Goal: Task Accomplishment & Management: Complete application form

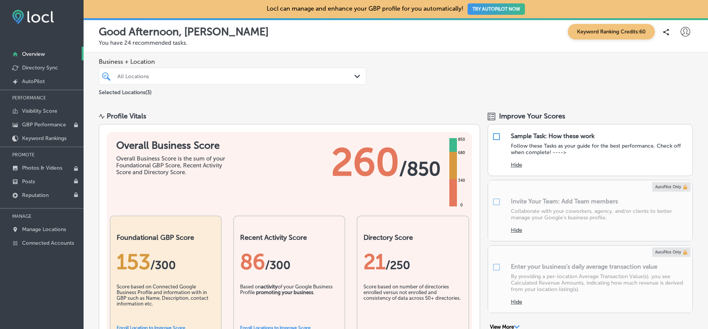
click at [681, 30] on icon at bounding box center [685, 31] width 9 height 9
click at [665, 101] on p "Log Out" at bounding box center [669, 97] width 23 height 9
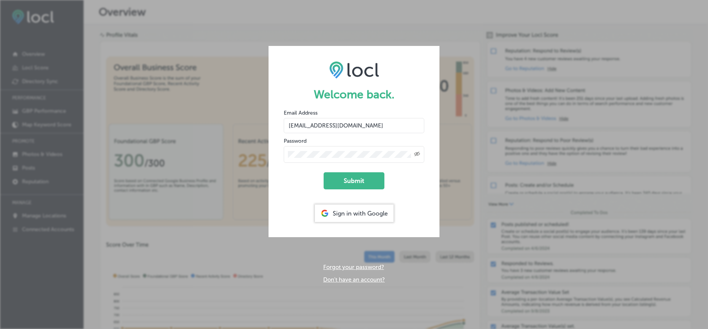
click at [393, 123] on input "hello@parallelpdx.com" at bounding box center [354, 125] width 141 height 15
drag, startPoint x: 393, startPoint y: 123, endPoint x: 233, endPoint y: 114, distance: 159.5
click at [233, 114] on div "Welcome back. Email Address hello@parallelpdx.com Password Created with Sketch.…" at bounding box center [354, 164] width 708 height 329
type input "barcarlo12@gmail.com"
click at [417, 155] on icon "Toggle password visibility" at bounding box center [417, 154] width 6 height 5
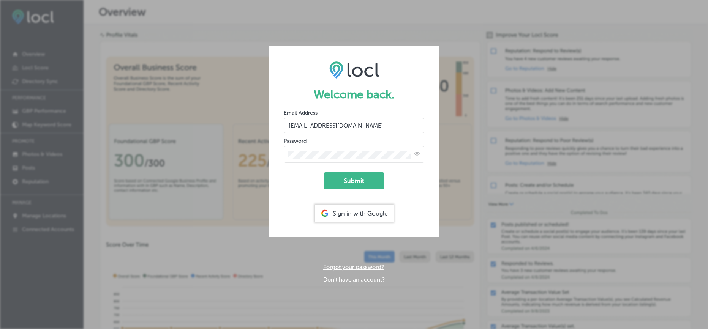
click at [263, 155] on div "Welcome back. Email Address barcarlo12@gmail.com Password Submit Sign in with G…" at bounding box center [354, 164] width 708 height 329
click at [311, 126] on input "barcarlo12@gmail.com" at bounding box center [354, 125] width 141 height 15
click at [426, 205] on form "Welcome back. Email Address barcarlo12@gmail.com Password Submit Sign in with G…" at bounding box center [354, 142] width 171 height 192
click at [360, 179] on button "Submit" at bounding box center [354, 181] width 61 height 17
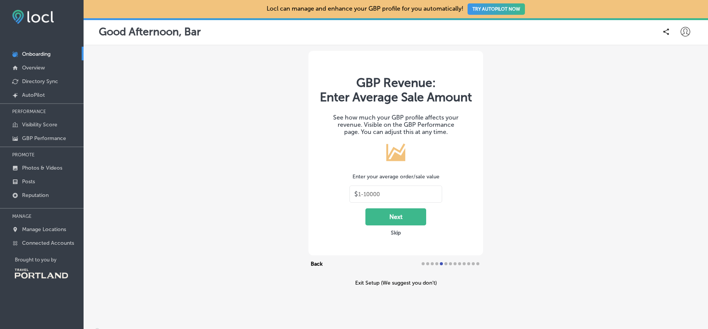
type input "30"
click at [410, 226] on button "Next" at bounding box center [396, 217] width 61 height 17
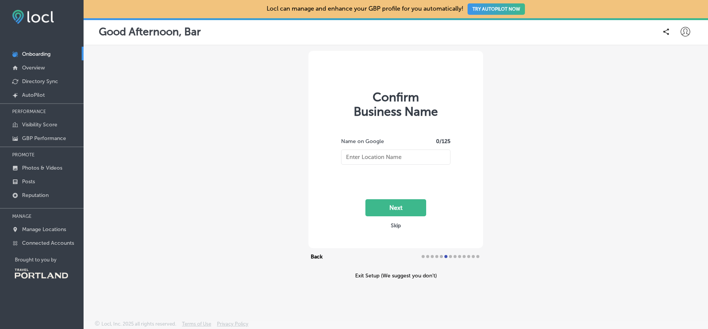
type input "Bar Carlo"
click at [400, 210] on button "Next" at bounding box center [396, 207] width 61 height 17
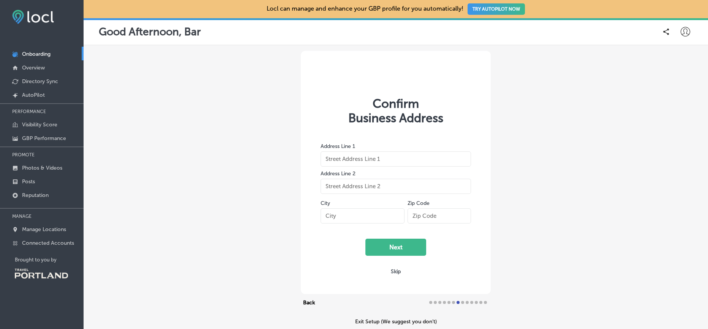
type input "[STREET_ADDRESS][PERSON_NAME]"
type input "[GEOGRAPHIC_DATA]"
type input "97206"
click at [393, 251] on button "Next" at bounding box center [396, 247] width 61 height 17
select select "US"
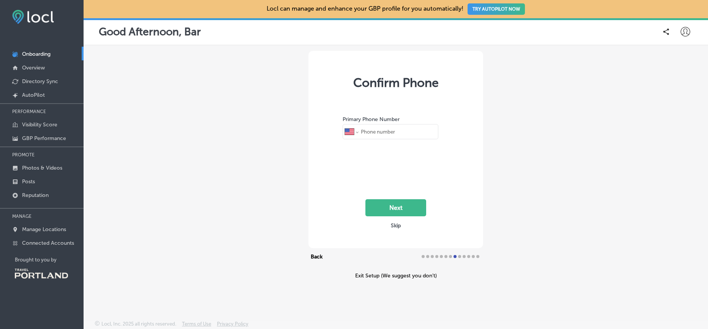
type input "[PHONE_NUMBER]"
click at [400, 209] on button "Next" at bounding box center [396, 207] width 61 height 17
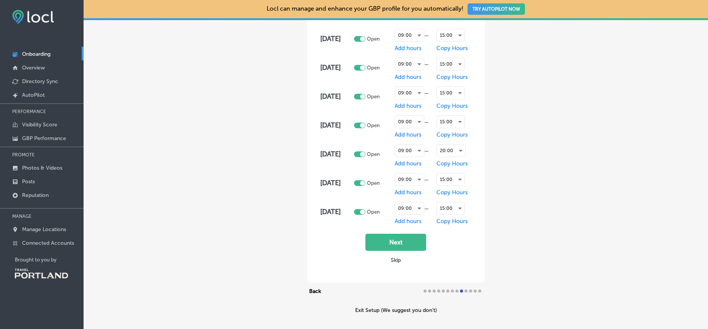
scroll to position [101, 0]
click at [391, 244] on button "Next" at bounding box center [396, 242] width 61 height 17
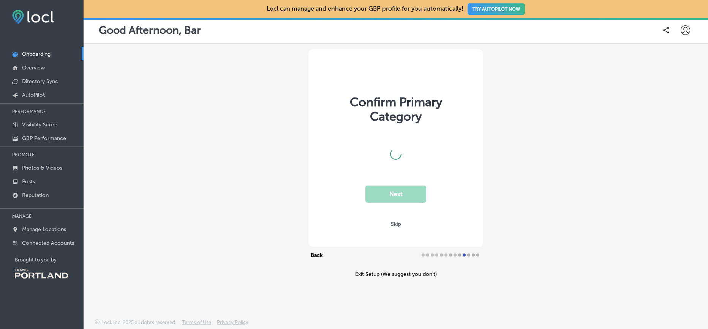
scroll to position [0, 0]
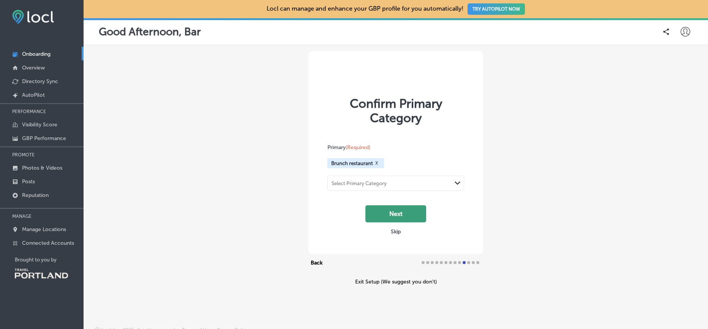
click at [397, 213] on button "Next" at bounding box center [396, 214] width 61 height 17
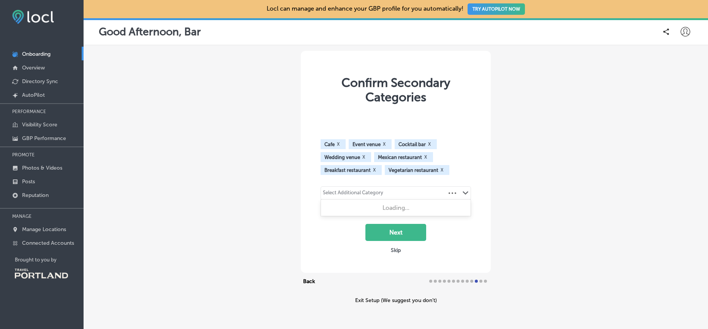
click at [463, 192] on icon "Path Created with Sketch." at bounding box center [466, 193] width 6 height 3
click at [494, 165] on div "Confirm Secondary Categories Cafe X Event venue X Cocktail bar X Wedding venue …" at bounding box center [396, 177] width 625 height 264
click at [392, 190] on div "Select Additional Category Path Created with Sketch." at bounding box center [396, 193] width 150 height 13
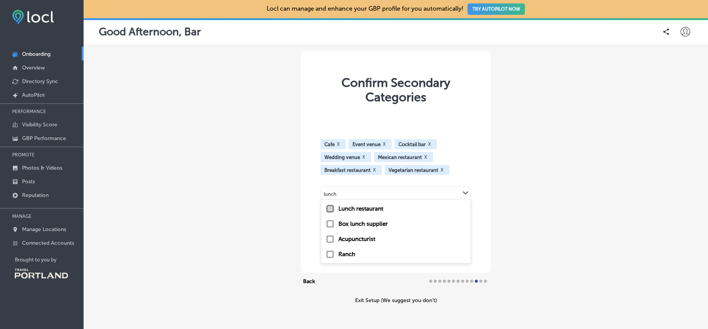
click at [328, 209] on input "checkbox" at bounding box center [330, 208] width 9 height 9
type input "lunch"
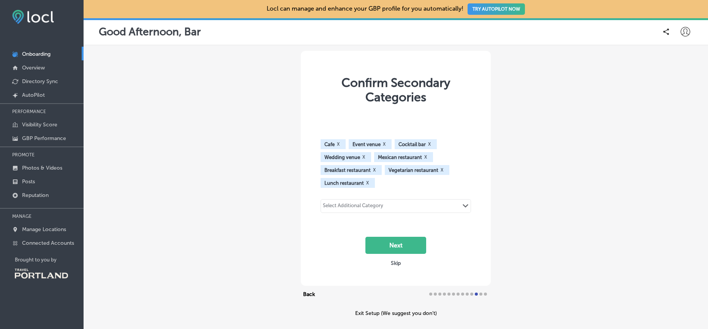
click at [357, 209] on div "Select Additional Category" at bounding box center [353, 207] width 60 height 9
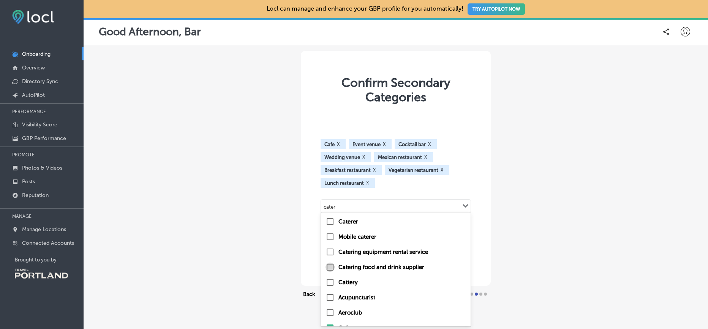
click at [327, 266] on input "checkbox" at bounding box center [330, 267] width 9 height 9
type input "cater"
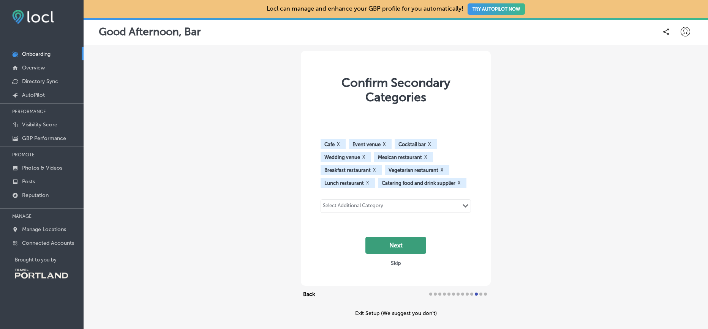
click at [393, 246] on button "Next" at bounding box center [396, 245] width 61 height 17
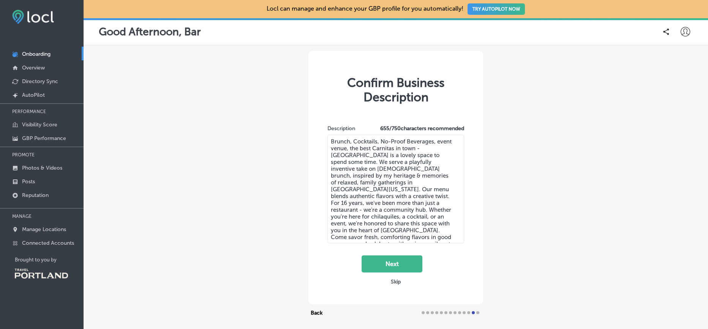
drag, startPoint x: 388, startPoint y: 238, endPoint x: 322, endPoint y: 142, distance: 116.5
click at [322, 142] on div "Description 655 / 750 characters recommended Brunch, Cocktails, No-Proof Bevera…" at bounding box center [396, 191] width 152 height 163
paste textarea "ar Carlo is your Southeast Portland spot for brunch, cocktails, no-proof bevera…"
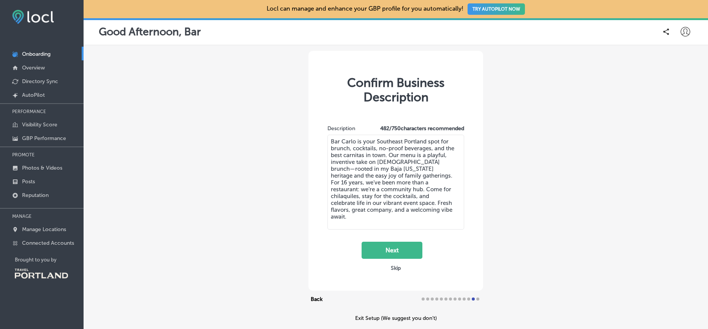
click at [351, 148] on textarea "Bar Carlo is your Southeast Portland spot for brunch, cocktails, no-proof bever…" at bounding box center [396, 182] width 137 height 95
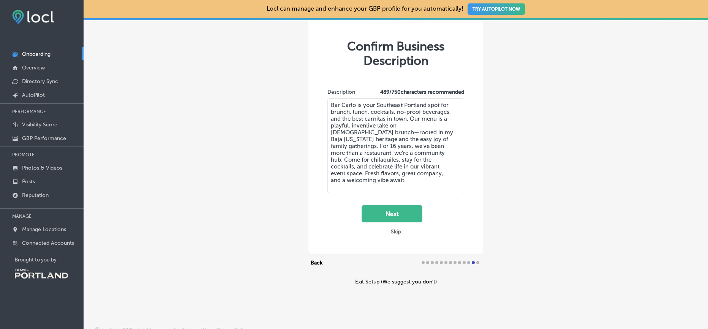
scroll to position [44, 0]
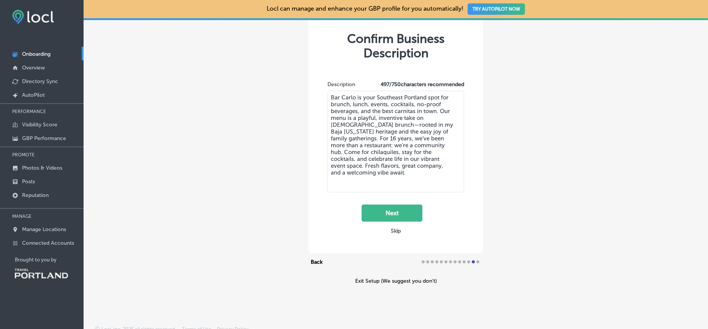
drag, startPoint x: 358, startPoint y: 111, endPoint x: 415, endPoint y: 102, distance: 58.0
click at [415, 102] on textarea "Bar Carlo is your Southeast Portland spot for brunch, lunch, events, cocktails,…" at bounding box center [396, 142] width 137 height 102
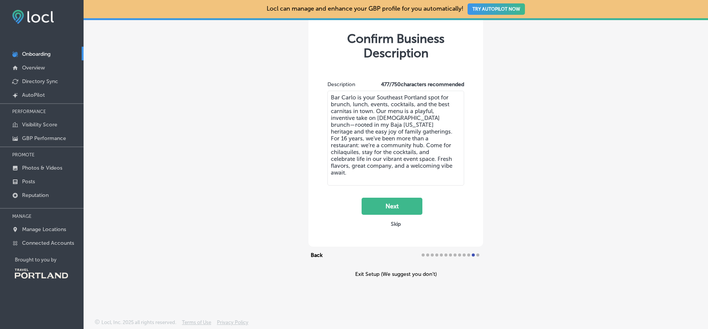
drag, startPoint x: 411, startPoint y: 104, endPoint x: 389, endPoint y: 105, distance: 21.7
click at [389, 105] on textarea "Bar Carlo is your Southeast Portland spot for brunch, lunch, events, cocktails,…" at bounding box center [396, 138] width 137 height 95
type textarea "Bar Carlo is your Southeast Portland spot for brunch, lunch, events, bar, and t…"
click at [391, 206] on button "Next" at bounding box center [392, 206] width 61 height 17
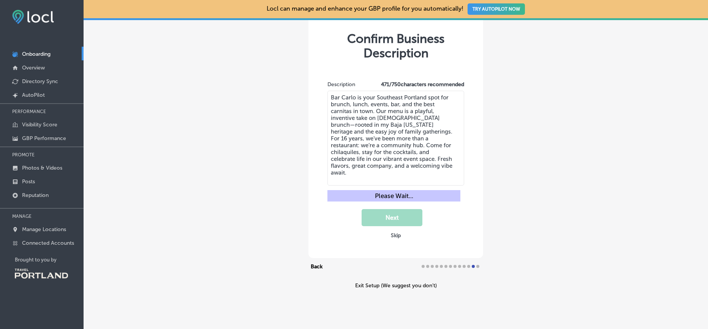
scroll to position [2, 0]
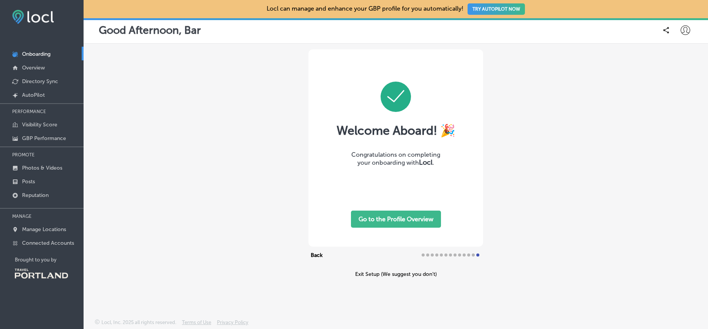
click at [386, 219] on button "Go to the Profile Overview" at bounding box center [396, 219] width 90 height 17
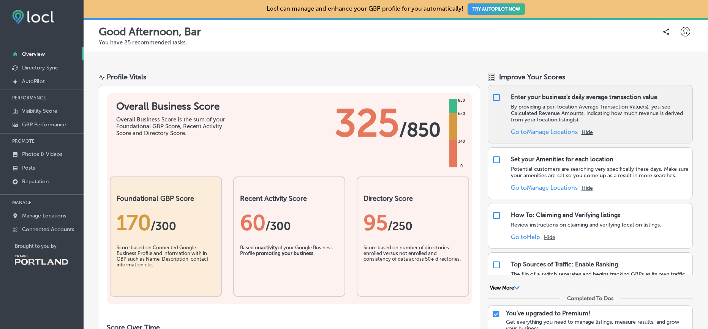
click at [525, 131] on link "Go to Manage Locations" at bounding box center [544, 131] width 67 height 7
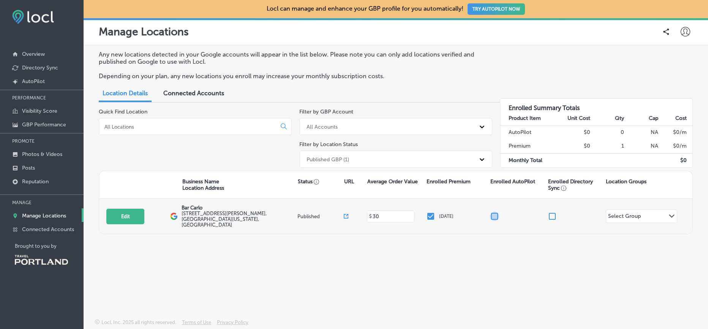
click at [495, 213] on input "checkbox" at bounding box center [494, 216] width 9 height 9
checkbox input "false"
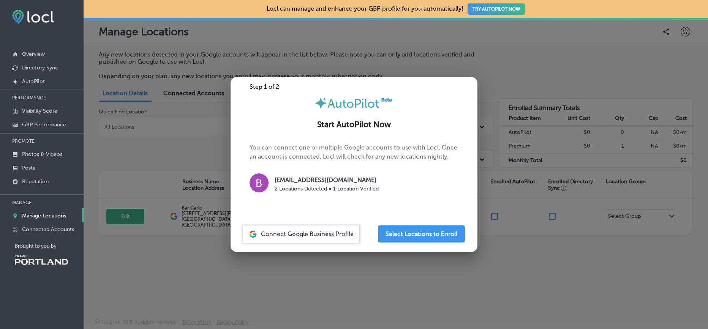
click at [304, 237] on span "Connect Google Business Profile" at bounding box center [307, 234] width 93 height 7
click at [413, 235] on button "Select Locations to Enroll" at bounding box center [421, 234] width 87 height 17
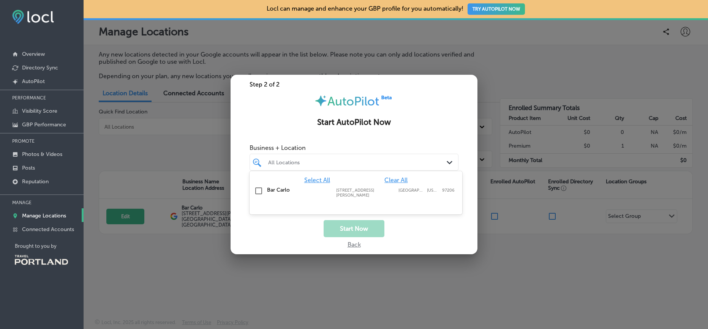
click at [451, 159] on div "Path Created with Sketch." at bounding box center [451, 163] width 8 height 8
click at [257, 191] on input "checkbox" at bounding box center [258, 191] width 9 height 9
click at [407, 234] on div "Start Now" at bounding box center [354, 228] width 247 height 17
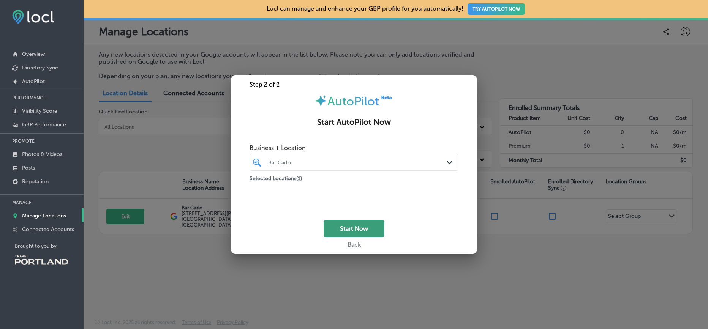
click at [365, 227] on button "Start Now" at bounding box center [354, 228] width 61 height 17
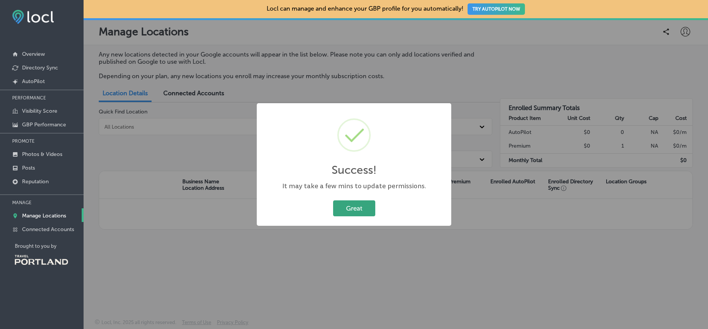
click at [350, 204] on button "Great" at bounding box center [354, 209] width 42 height 16
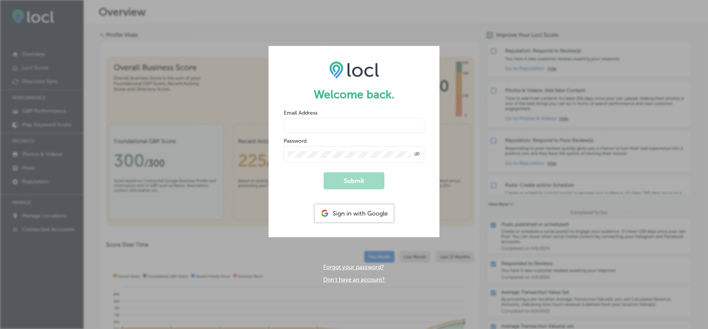
type input "barcarlo12@gmail.com"
click at [367, 213] on div "Sign in with Google" at bounding box center [354, 213] width 79 height 17
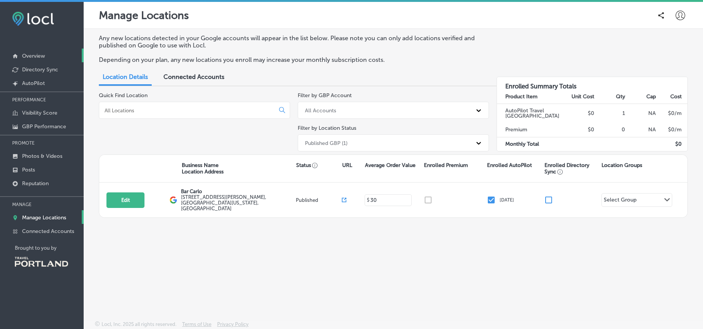
click at [36, 54] on p "Overview" at bounding box center [33, 56] width 23 height 6
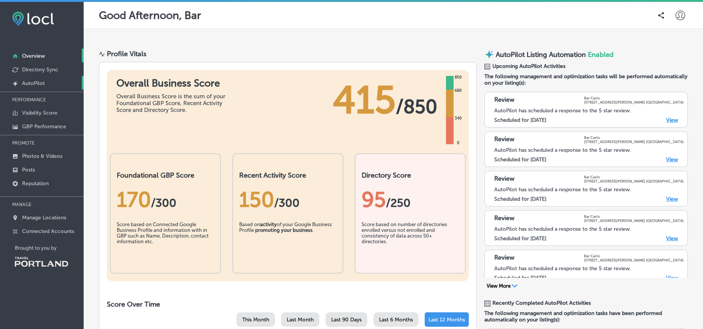
click at [39, 83] on p "AutoPilot" at bounding box center [33, 83] width 23 height 6
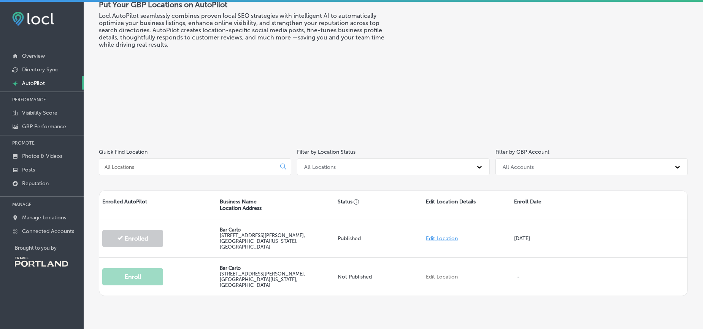
scroll to position [44, 0]
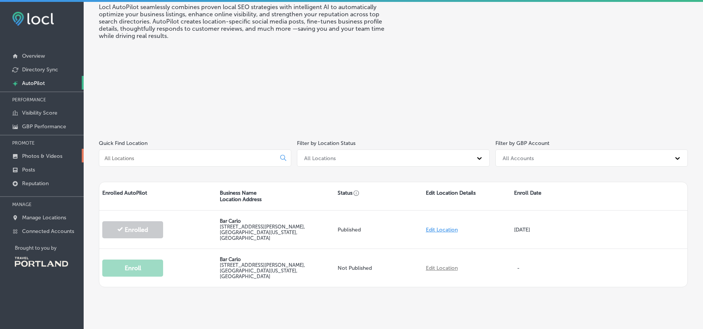
click at [43, 158] on p "Photos & Videos" at bounding box center [42, 156] width 40 height 6
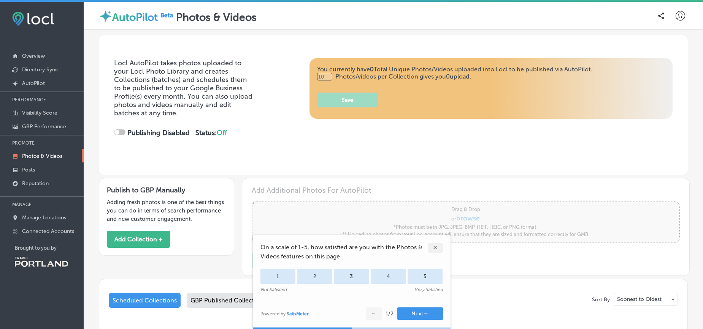
type input "0"
checkbox input "true"
type input "5"
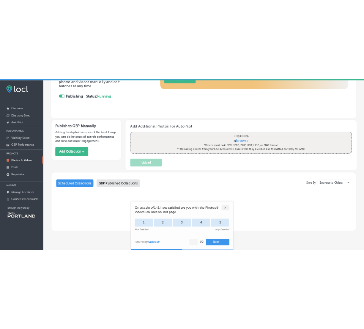
scroll to position [113, 0]
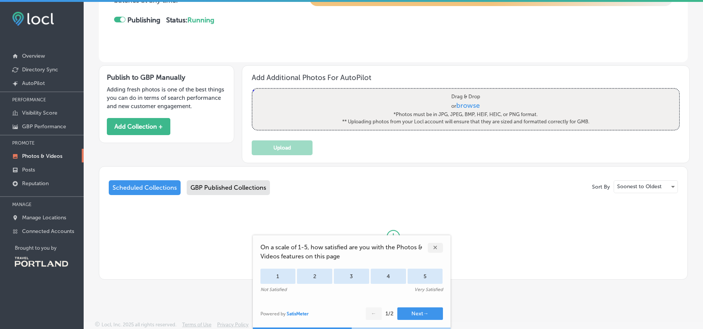
click at [437, 247] on div "✕" at bounding box center [434, 248] width 15 height 10
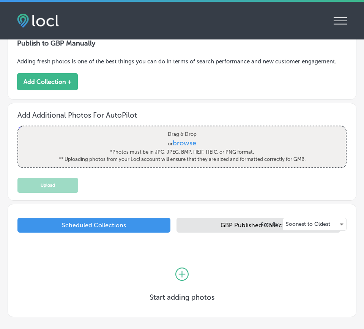
scroll to position [239, 0]
click at [187, 143] on span "browse" at bounding box center [185, 143] width 24 height 8
click at [187, 128] on input "Drag & Drop or browse *Photos must be in JPG, JPEG, BMP, HEIF, HEIC, or PNG for…" at bounding box center [182, 127] width 328 height 2
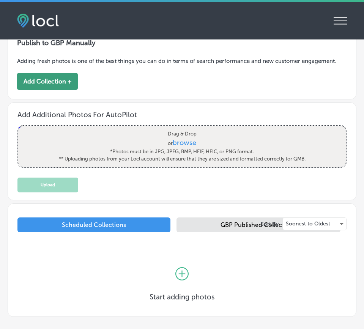
click at [54, 81] on button "Add Collection +" at bounding box center [47, 81] width 61 height 17
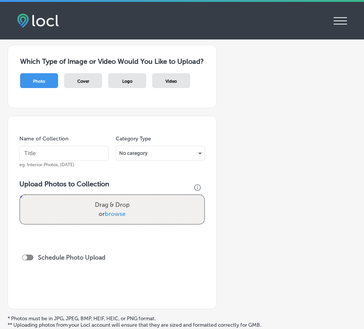
scroll to position [65, 0]
click at [64, 161] on input "text" at bounding box center [63, 153] width 89 height 15
click at [182, 159] on div "No category" at bounding box center [160, 153] width 89 height 12
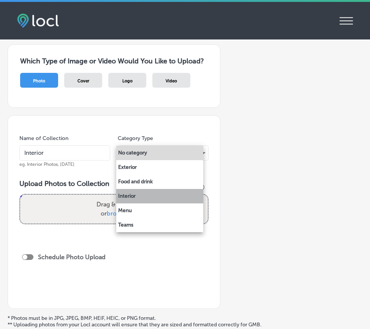
click at [141, 195] on li "Interior" at bounding box center [159, 196] width 87 height 14
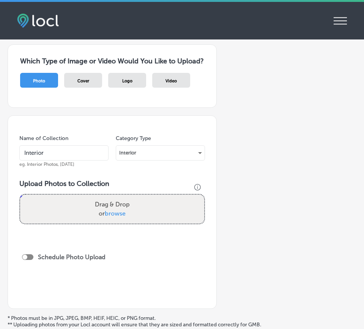
drag, startPoint x: 66, startPoint y: 163, endPoint x: 8, endPoint y: 158, distance: 59.1
click at [8, 158] on div "Name of Collection Interior eg. Interior Photos, [DATE] Category Type Interior …" at bounding box center [112, 213] width 209 height 194
type input "[PERSON_NAME] [DATE]"
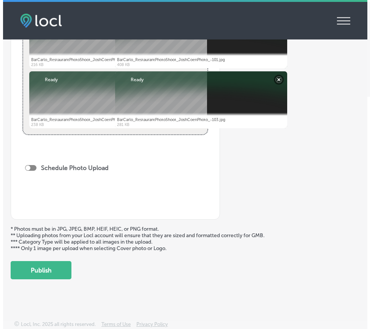
scroll to position [2, 0]
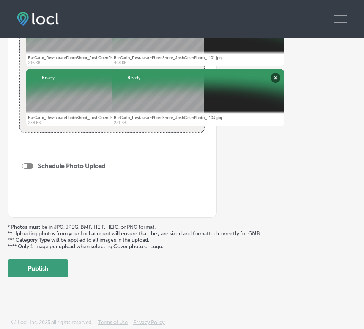
click at [48, 267] on button "Publish" at bounding box center [38, 269] width 61 height 18
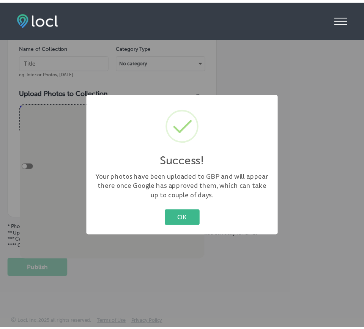
scroll to position [154, 0]
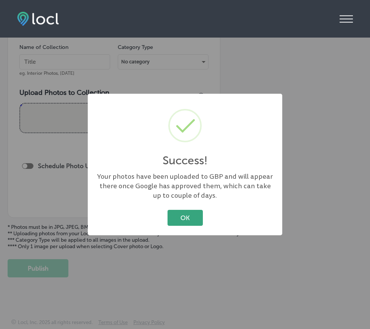
click at [190, 222] on button "OK" at bounding box center [185, 218] width 35 height 16
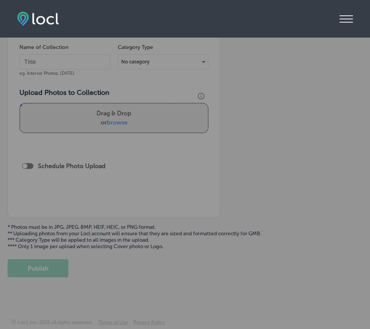
scroll to position [162, 0]
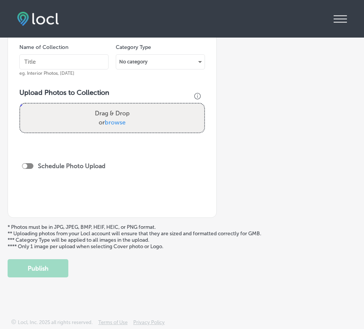
click at [71, 65] on input "text" at bounding box center [63, 61] width 89 height 15
type input "J"
click at [198, 61] on div "No category" at bounding box center [160, 62] width 89 height 12
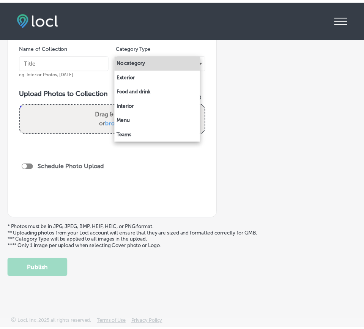
scroll to position [154, 0]
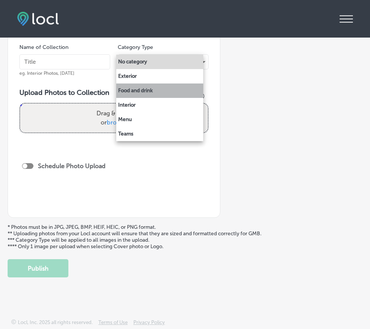
click at [160, 92] on li "Food and drink" at bounding box center [159, 91] width 87 height 14
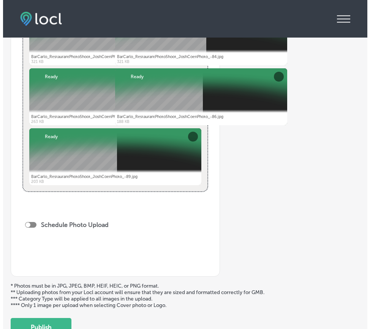
scroll to position [1073, 0]
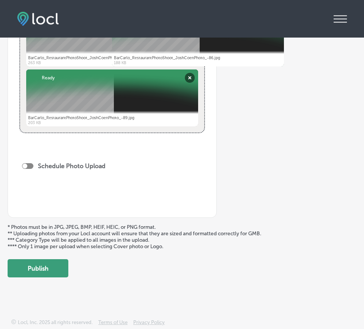
click at [44, 267] on button "Publish" at bounding box center [38, 269] width 61 height 18
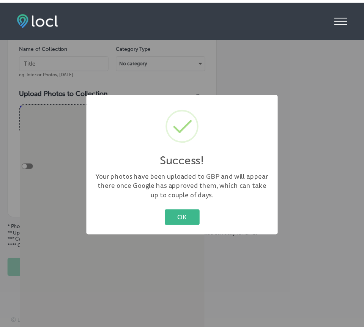
scroll to position [154, 0]
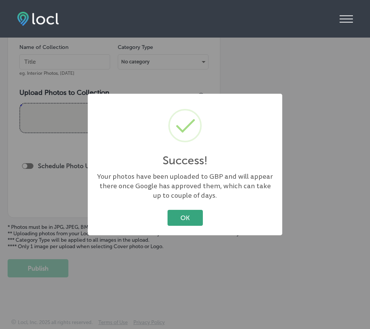
click at [193, 217] on button "OK" at bounding box center [185, 218] width 35 height 16
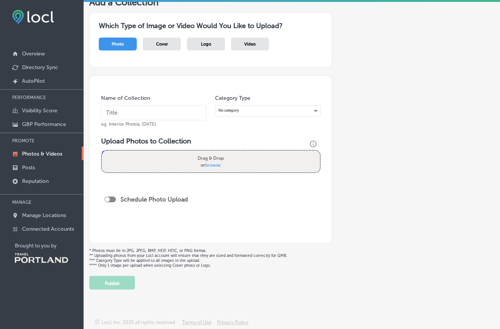
scroll to position [0, 0]
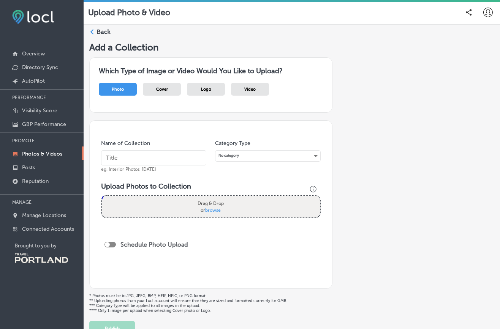
click at [98, 32] on label "Back" at bounding box center [104, 32] width 14 height 8
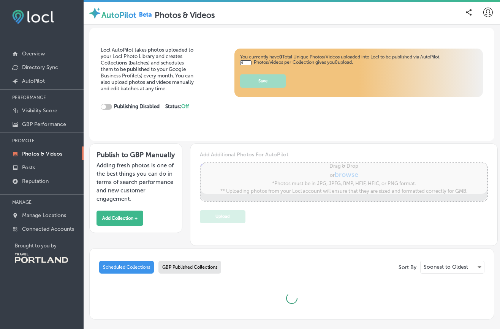
type input "5"
checkbox input "true"
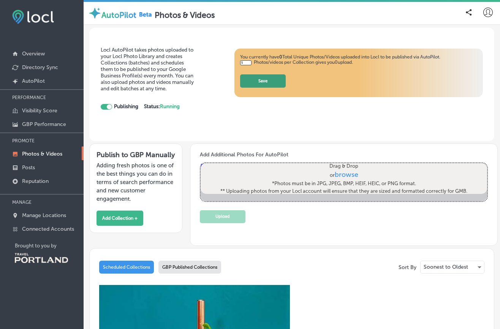
click at [263, 79] on button "Save" at bounding box center [263, 80] width 46 height 13
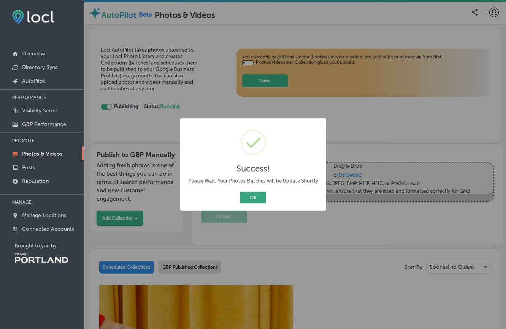
click at [253, 198] on button "OK" at bounding box center [253, 198] width 26 height 12
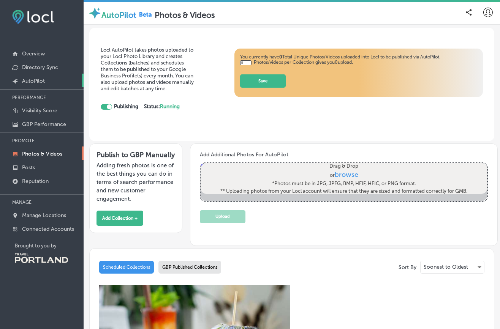
click at [35, 79] on p "AutoPilot" at bounding box center [33, 81] width 23 height 6
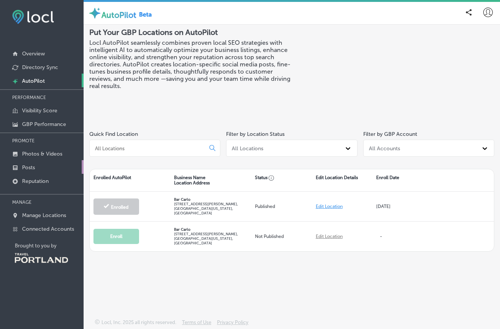
click at [28, 166] on p "Posts" at bounding box center [28, 168] width 13 height 6
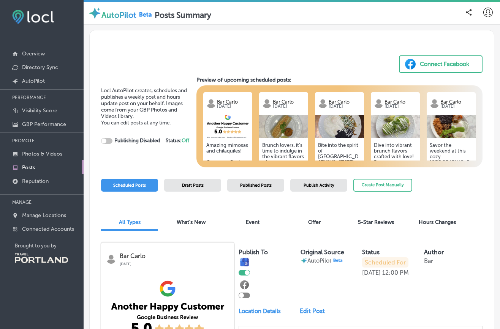
checkbox input "true"
click at [36, 179] on p "Reputation" at bounding box center [35, 181] width 27 height 6
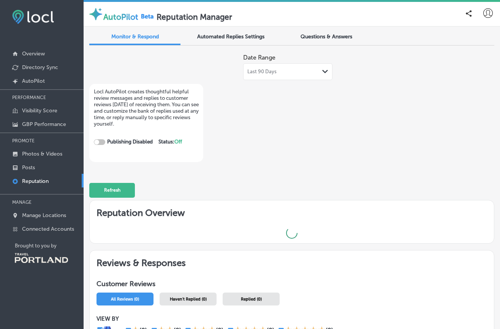
checkbox input "true"
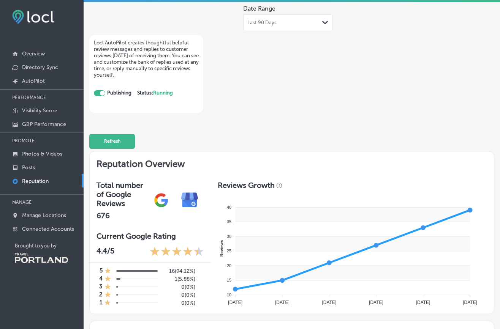
scroll to position [51, 0]
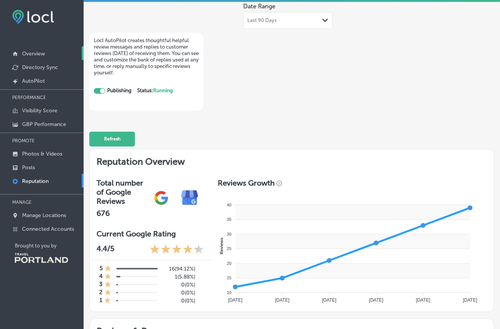
click at [36, 51] on p "Overview" at bounding box center [33, 54] width 23 height 6
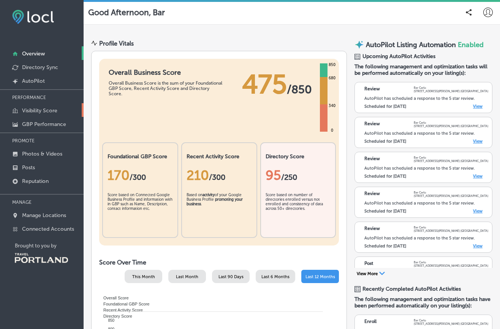
click at [48, 108] on p "Visibility Score" at bounding box center [39, 111] width 35 height 6
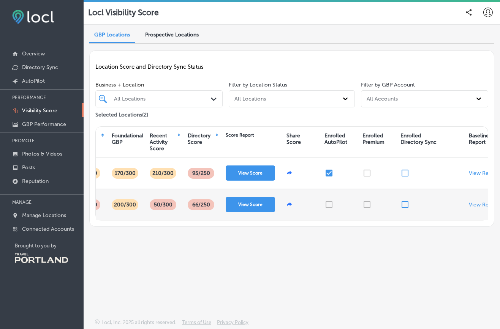
scroll to position [0, 98]
